Goal: Navigation & Orientation: Understand site structure

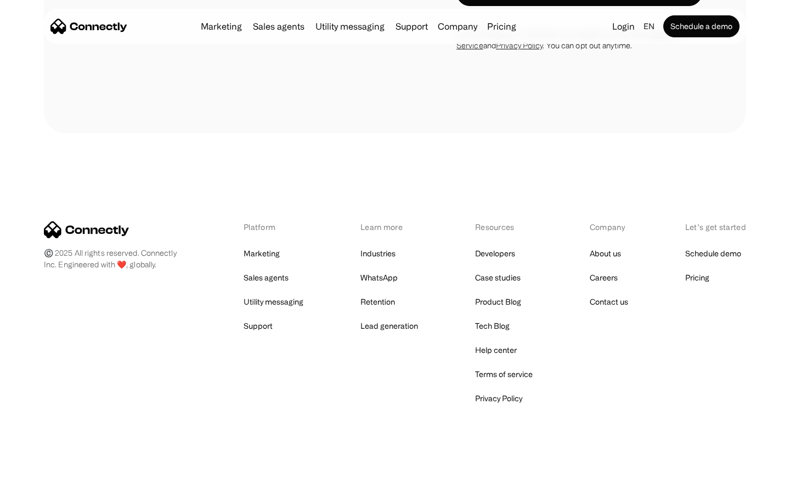
scroll to position [2109, 0]
